Goal: Complete application form

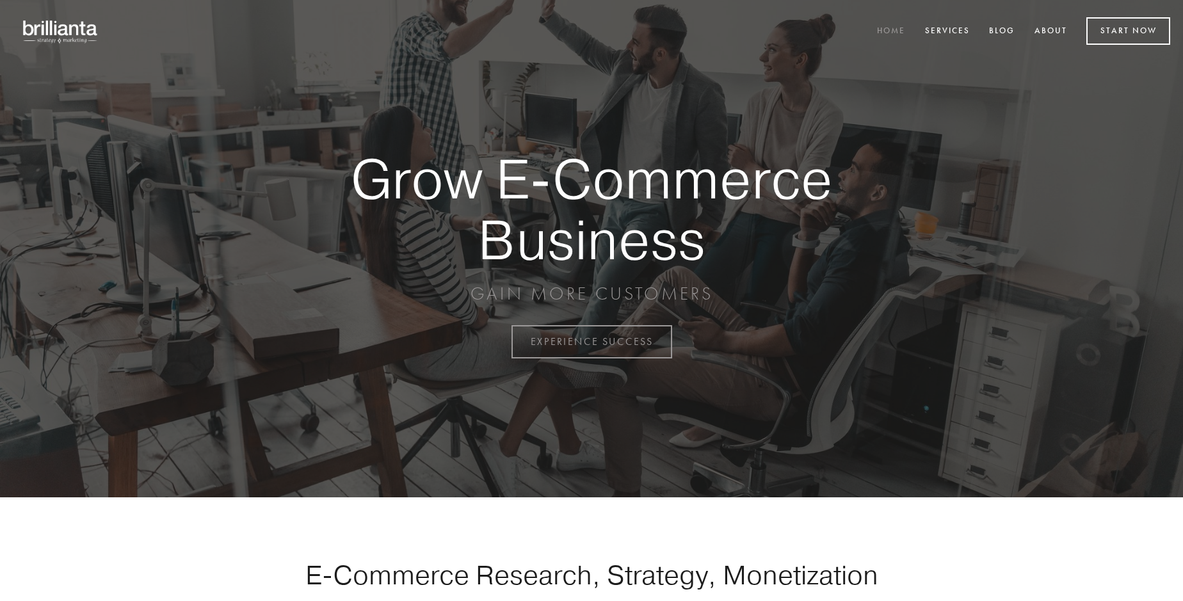
scroll to position [3357, 0]
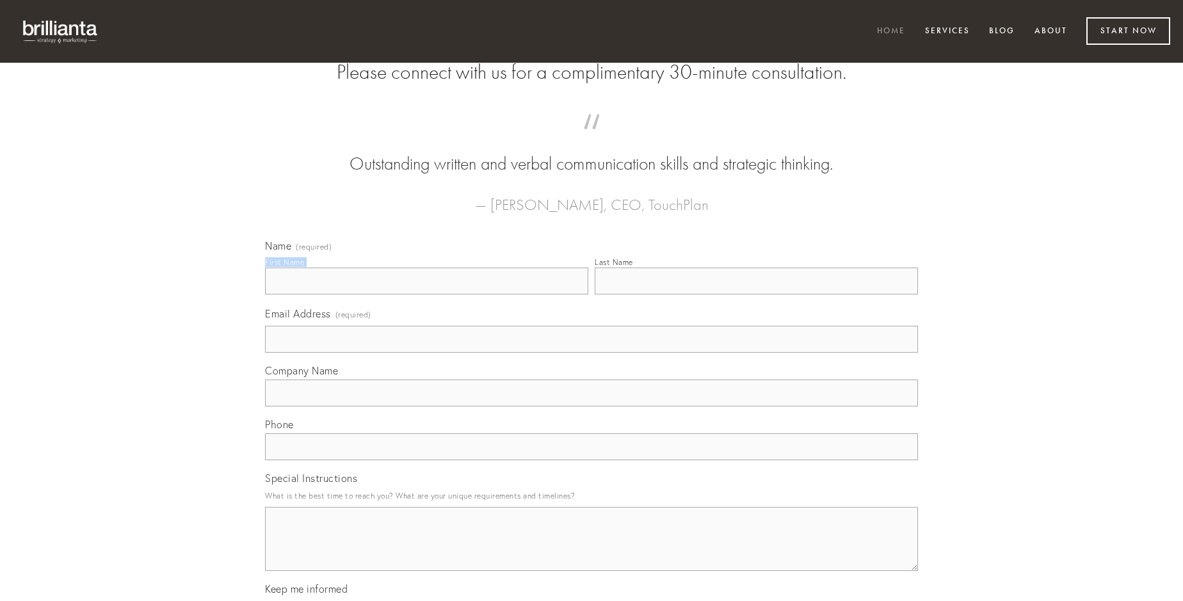
type input "[PERSON_NAME]"
click at [756, 295] on input "Last Name" at bounding box center [756, 281] width 323 height 27
type input "[PERSON_NAME]"
click at [592, 353] on input "Email Address (required)" at bounding box center [591, 339] width 653 height 27
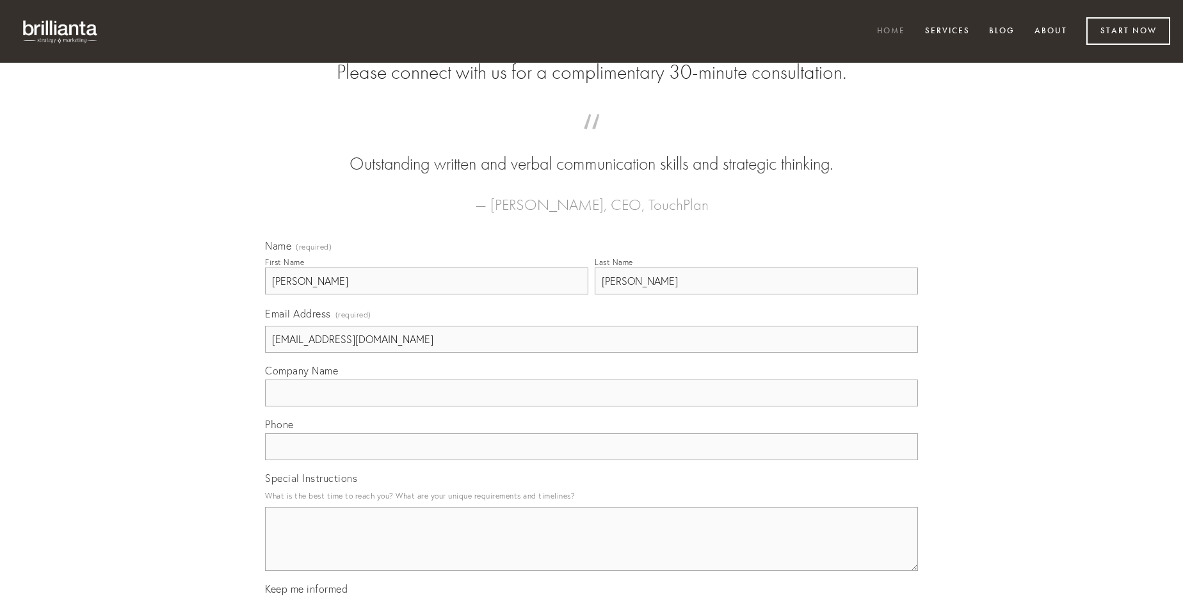
type input "[EMAIL_ADDRESS][DOMAIN_NAME]"
click at [592, 407] on input "Company Name" at bounding box center [591, 393] width 653 height 27
type input "ciminatio"
click at [592, 460] on input "text" at bounding box center [591, 447] width 653 height 27
click at [592, 551] on textarea "Special Instructions" at bounding box center [591, 539] width 653 height 64
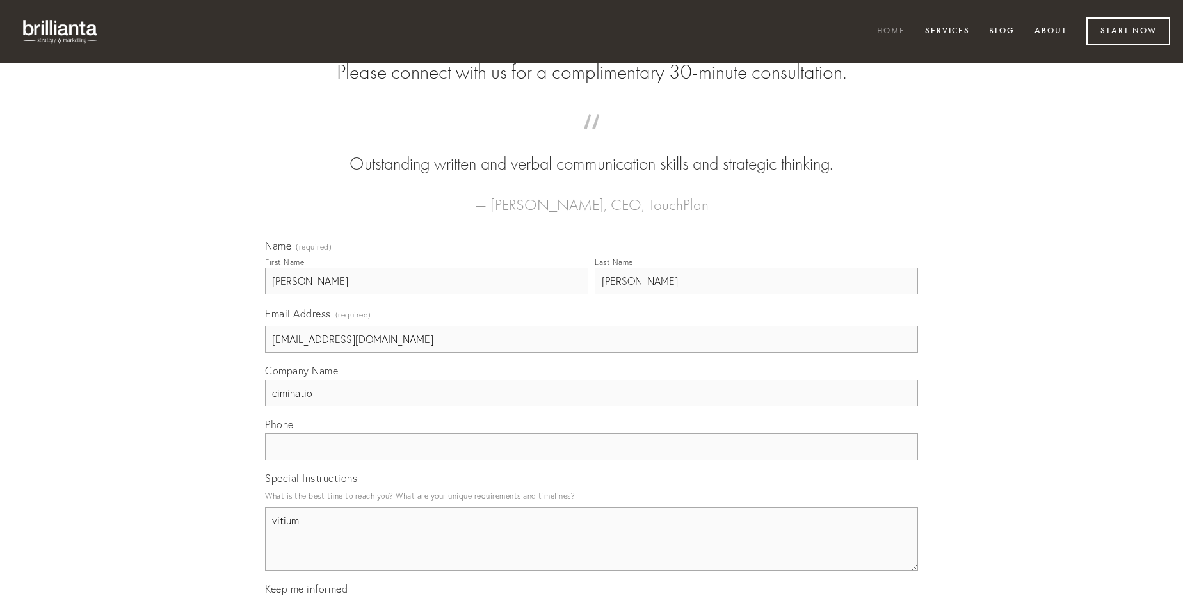
type textarea "vitium"
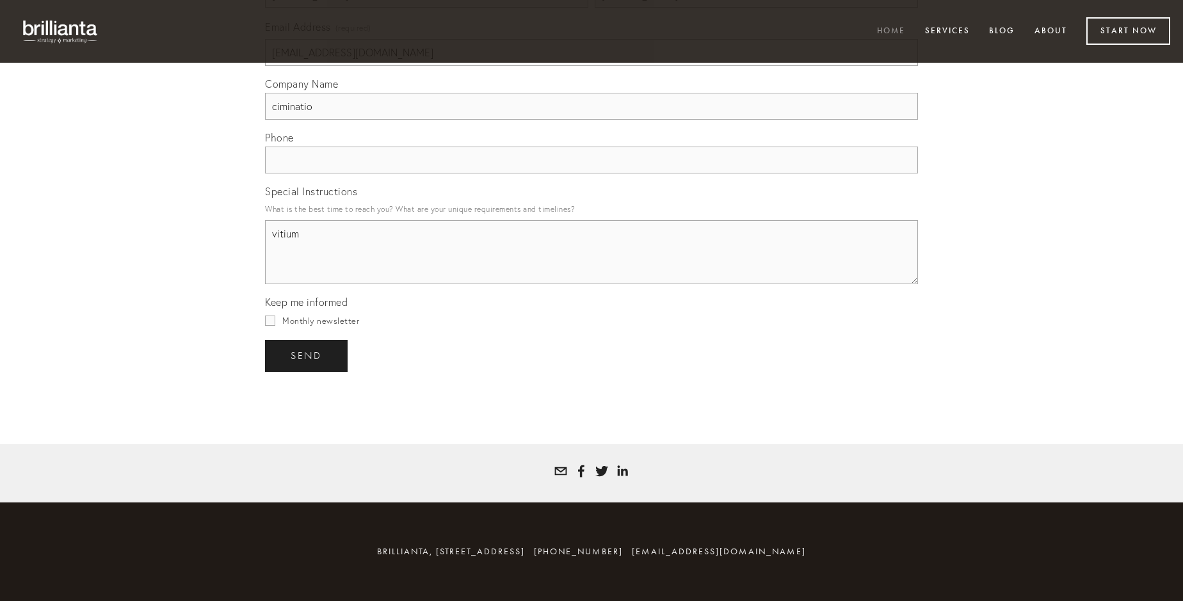
click at [307, 355] on span "send" at bounding box center [306, 356] width 31 height 12
